Goal: Information Seeking & Learning: Check status

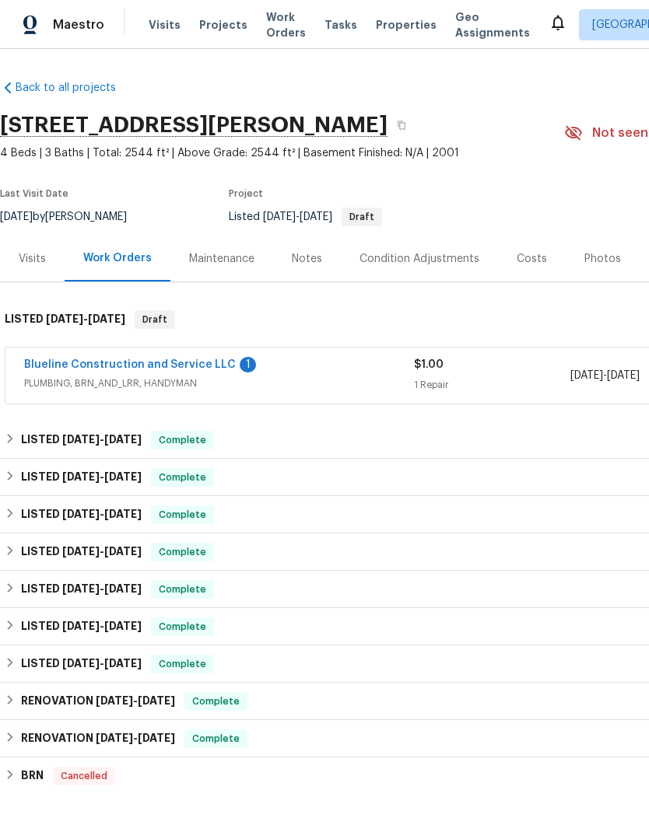
click at [191, 369] on link "Blueline Construction and Service LLC" at bounding box center [130, 364] width 212 height 11
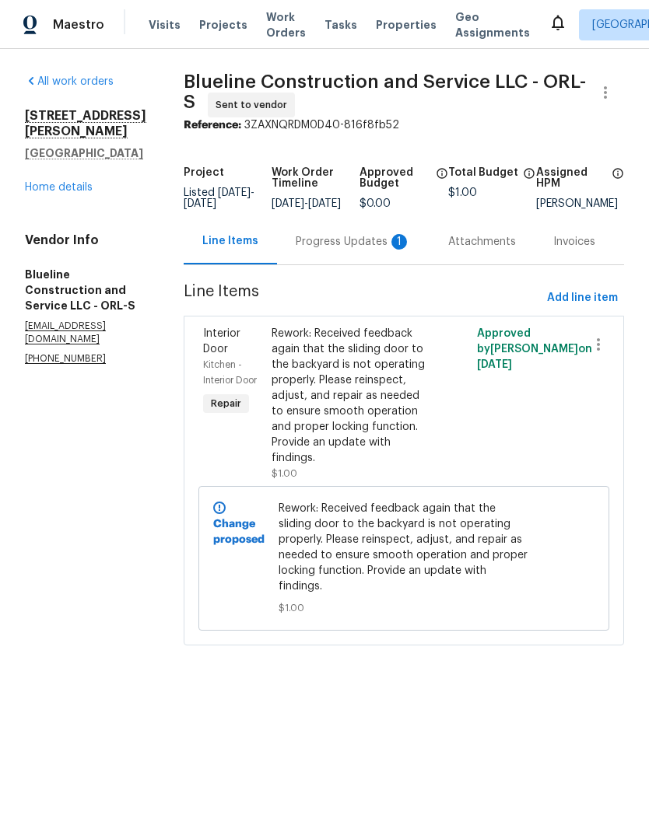
click at [364, 250] on div "Progress Updates 1" at bounding box center [353, 242] width 115 height 16
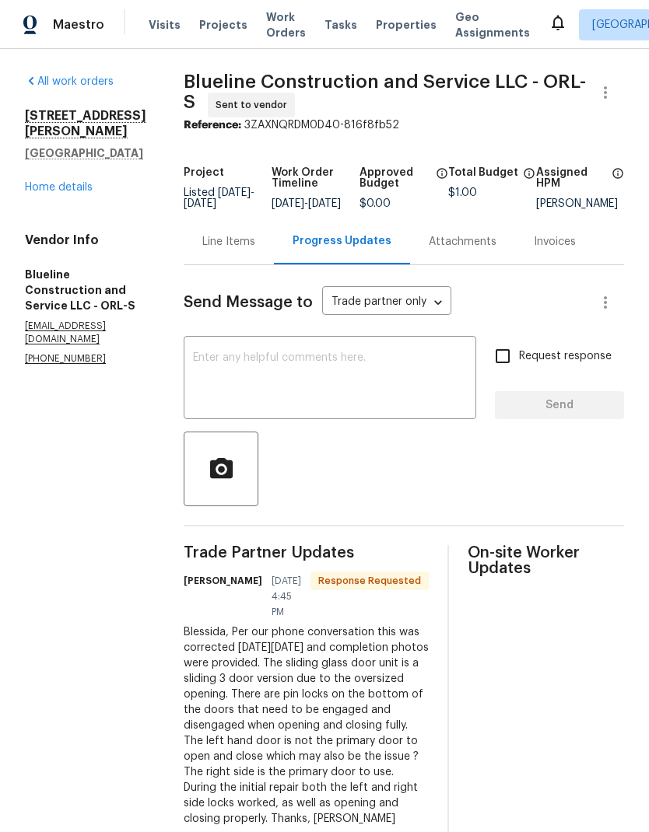
click at [50, 182] on link "Home details" at bounding box center [59, 187] width 68 height 11
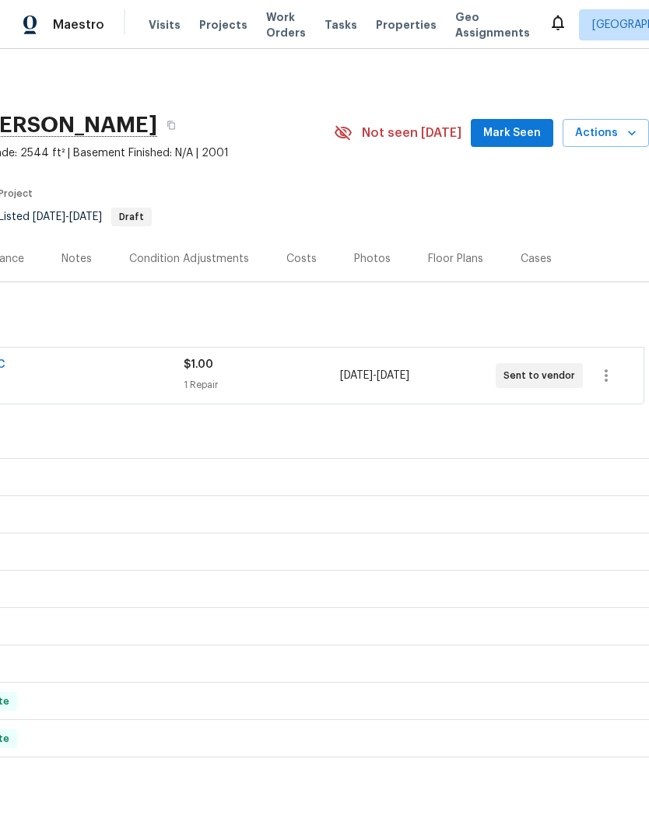
scroll to position [0, 230]
click at [372, 261] on div "Photos" at bounding box center [372, 259] width 37 height 16
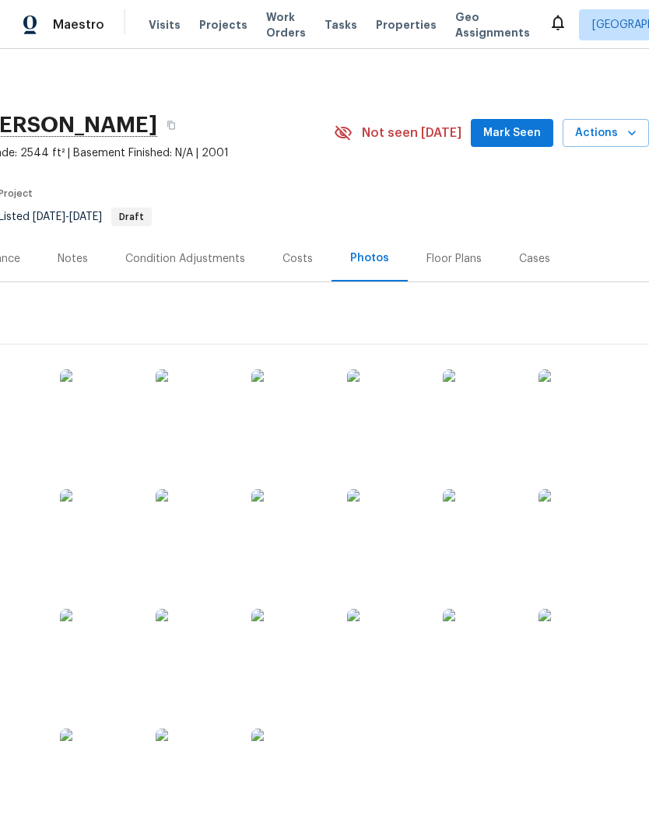
click at [312, 432] on img at bounding box center [290, 408] width 78 height 78
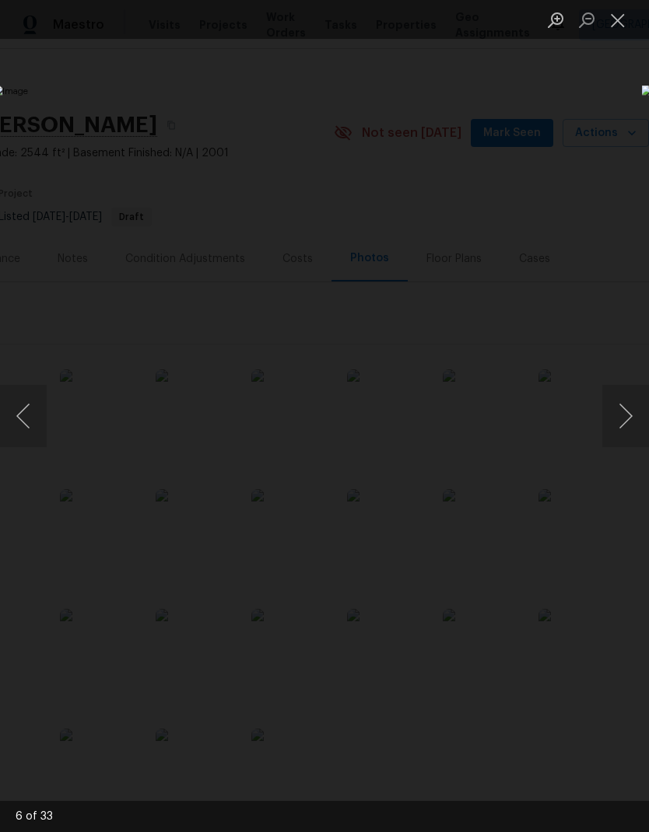
click at [460, 687] on div "Lightbox" at bounding box center [324, 416] width 649 height 832
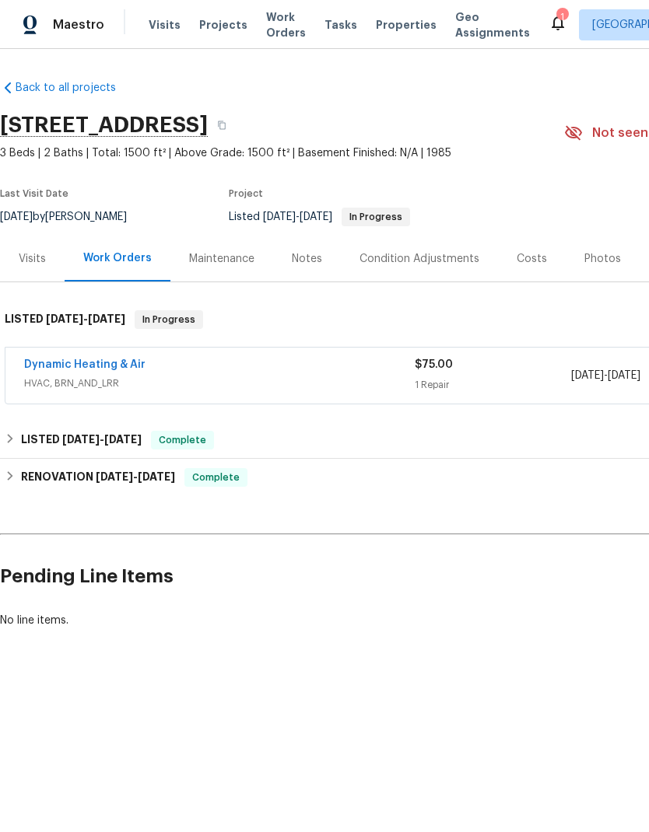
click at [598, 254] on div "Photos" at bounding box center [602, 259] width 37 height 16
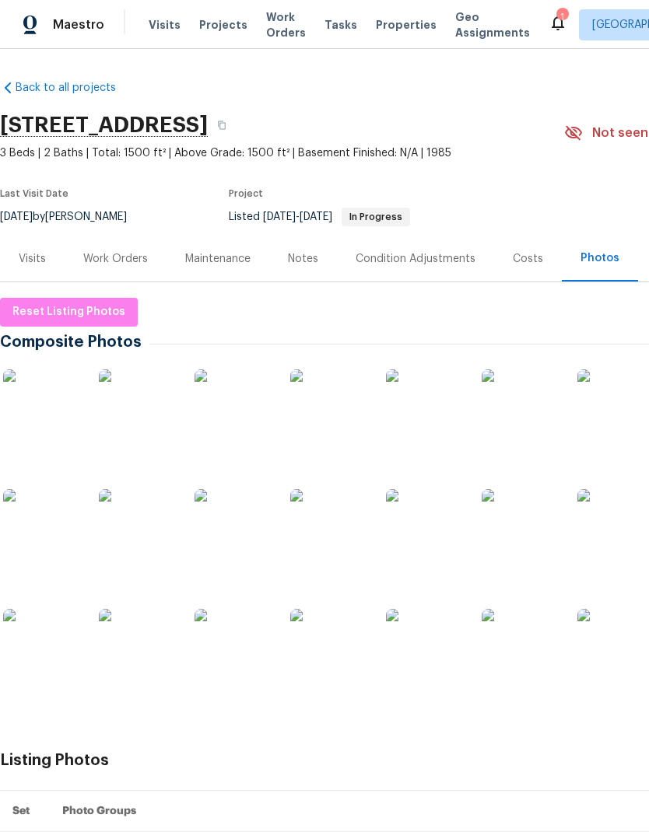
click at [68, 415] on img at bounding box center [42, 408] width 78 height 78
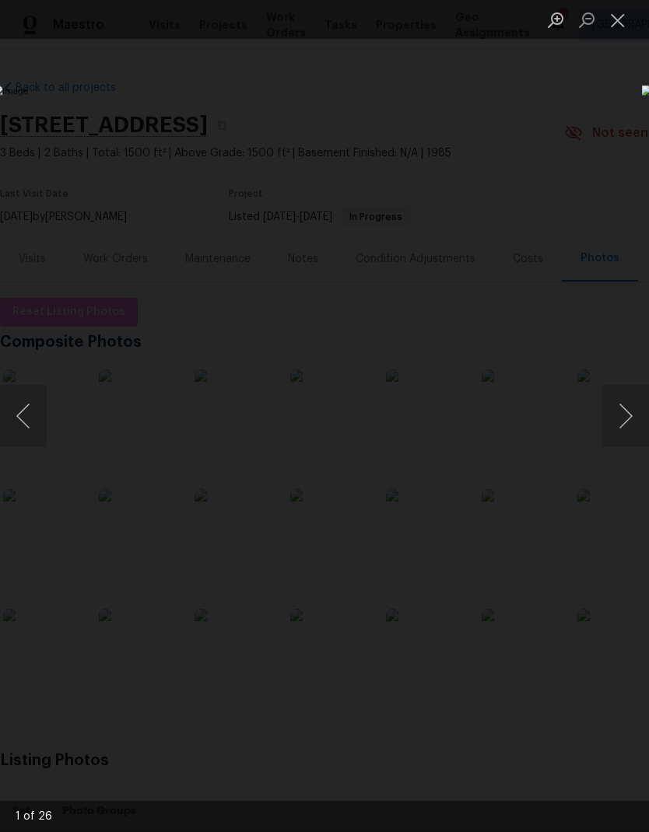
click at [623, 16] on button "Close lightbox" at bounding box center [617, 19] width 31 height 27
